Goal: Information Seeking & Learning: Understand process/instructions

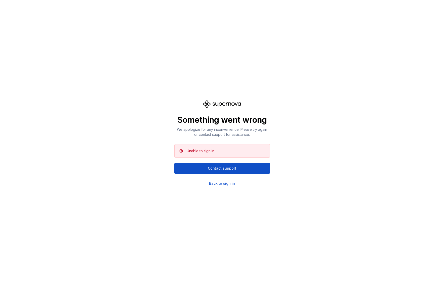
click at [178, 113] on div "Something went wrong We apologize for any inconvenience. Please try again or co…" at bounding box center [222, 143] width 96 height 86
click at [219, 182] on div "Back to sign in" at bounding box center [222, 183] width 26 height 5
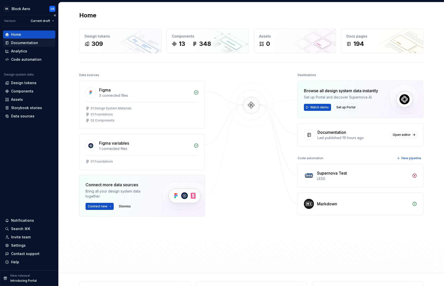
click at [20, 43] on div "Documentation" at bounding box center [24, 42] width 27 height 5
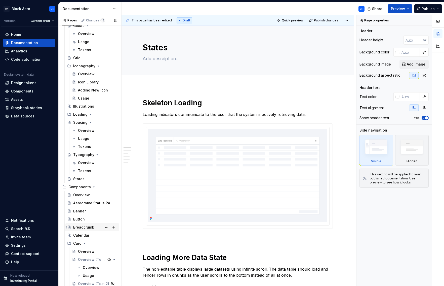
scroll to position [57, 0]
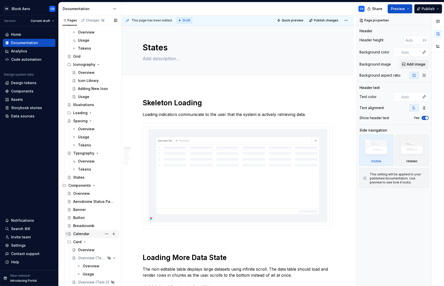
click at [83, 234] on div "Calendar" at bounding box center [81, 233] width 16 height 5
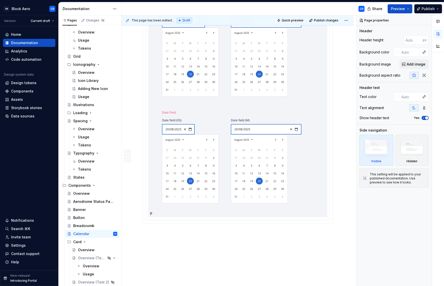
scroll to position [1380, 0]
click at [407, 10] on button "Preview" at bounding box center [400, 8] width 25 height 9
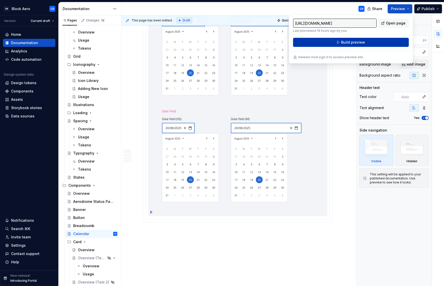
click at [354, 45] on button "Build preview" at bounding box center [351, 42] width 116 height 9
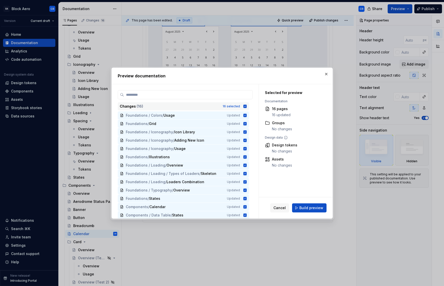
click at [246, 107] on icon at bounding box center [244, 105] width 3 height 3
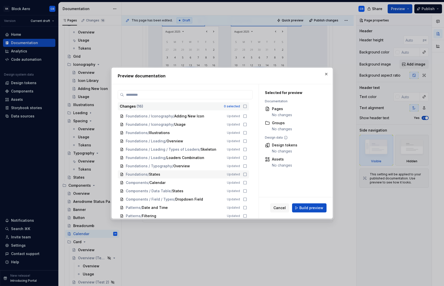
scroll to position [26, 0]
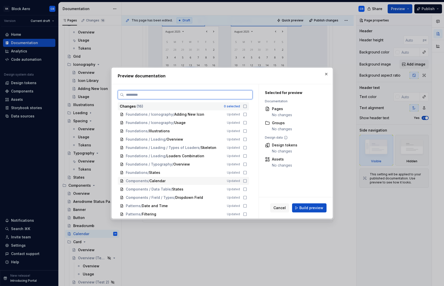
click at [245, 180] on icon at bounding box center [245, 181] width 4 height 4
click at [317, 210] on button "Build preview" at bounding box center [309, 207] width 34 height 9
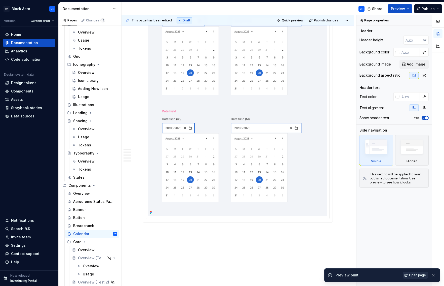
click at [417, 277] on span "Open page" at bounding box center [417, 275] width 17 height 4
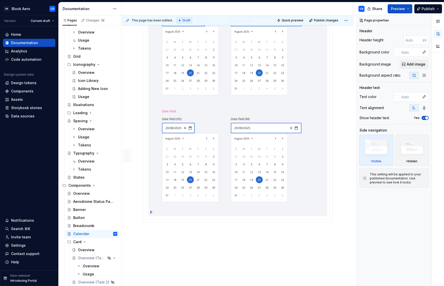
type textarea "*"
